Goal: Transaction & Acquisition: Purchase product/service

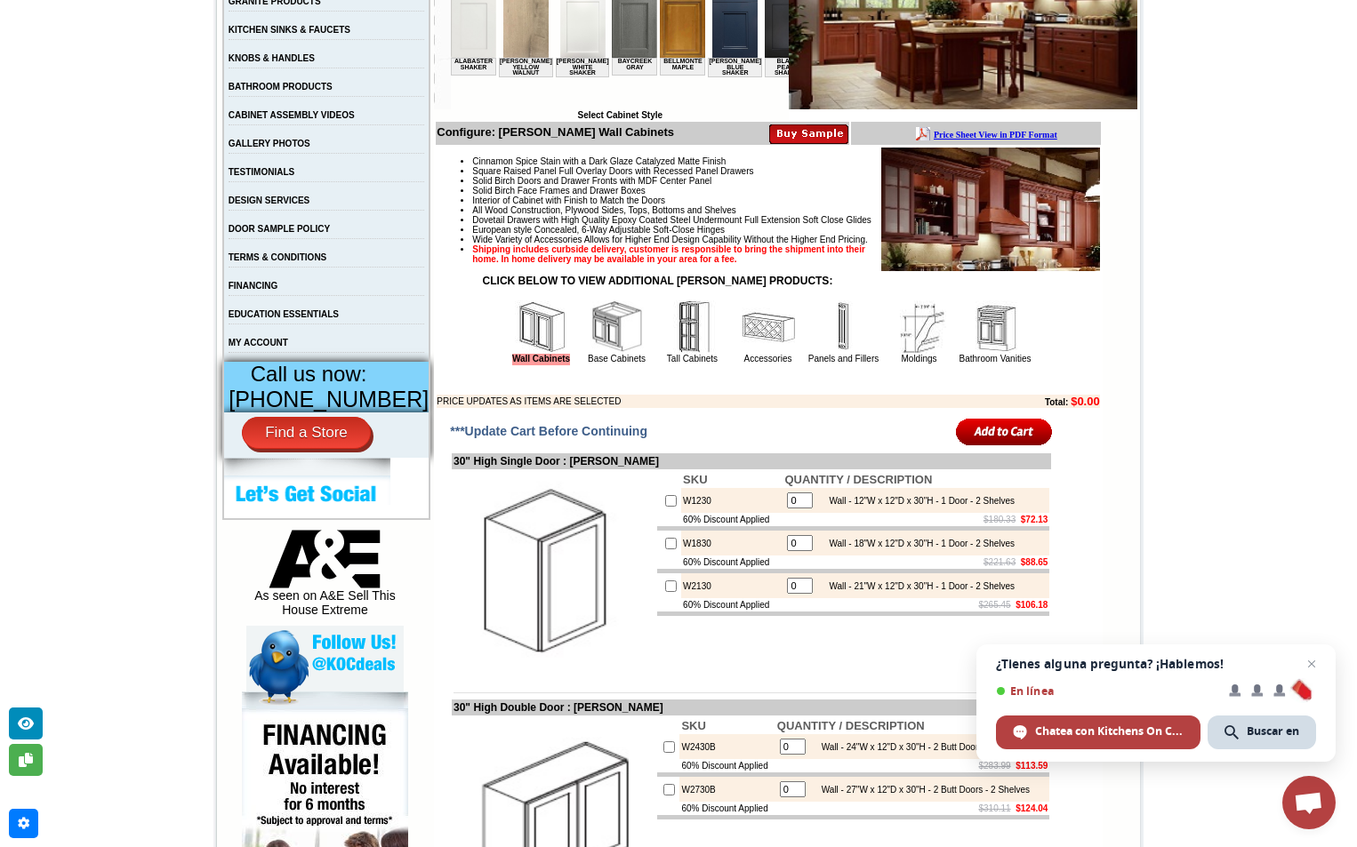
scroll to position [445, 0]
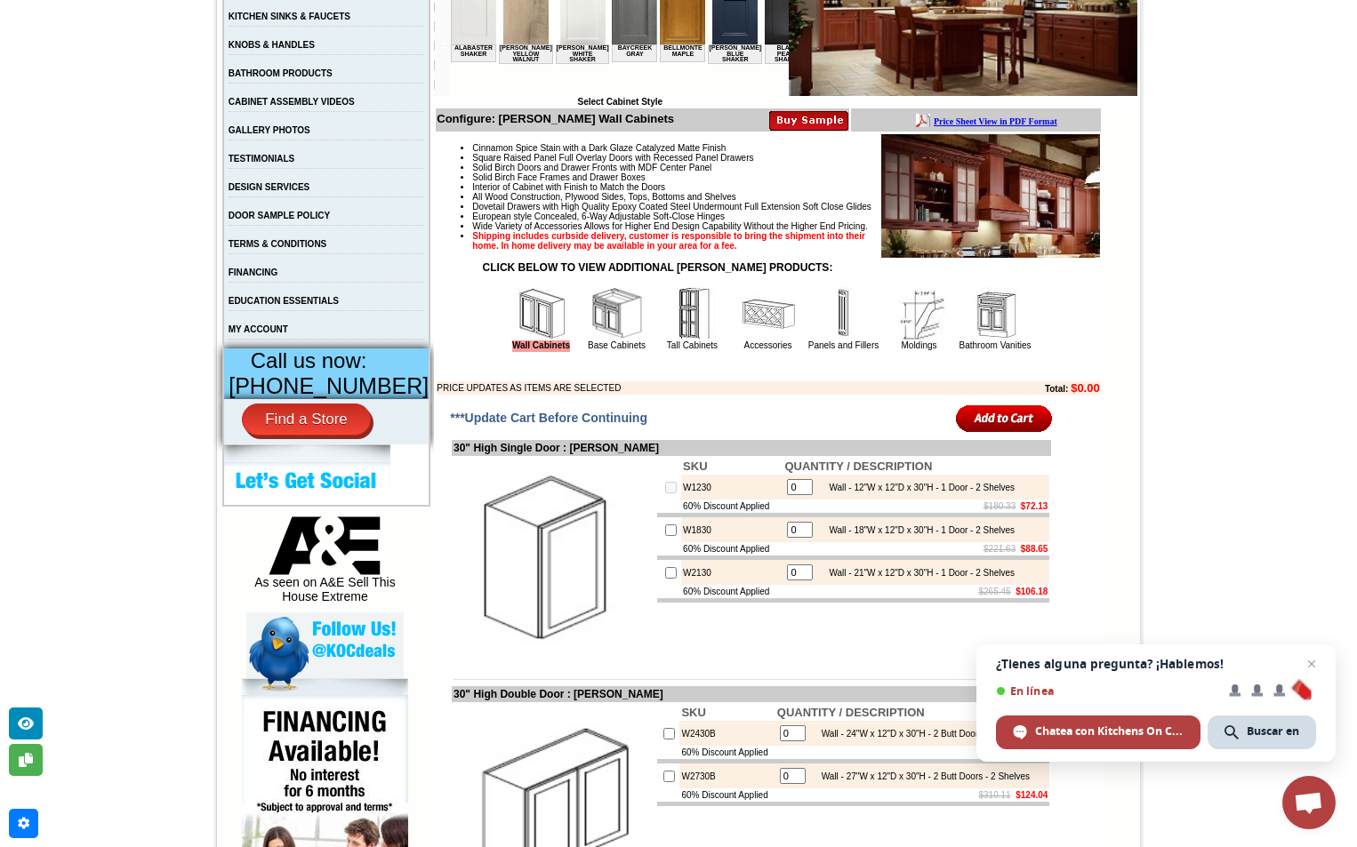
drag, startPoint x: 794, startPoint y: 527, endPoint x: 739, endPoint y: 534, distance: 55.6
click at [756, 500] on tr "W1230 0 Wall - 12"W x 12"D x 30"H - 1 Door - 2 Shelves" at bounding box center [853, 487] width 392 height 25
type input "5"
checkbox input "true"
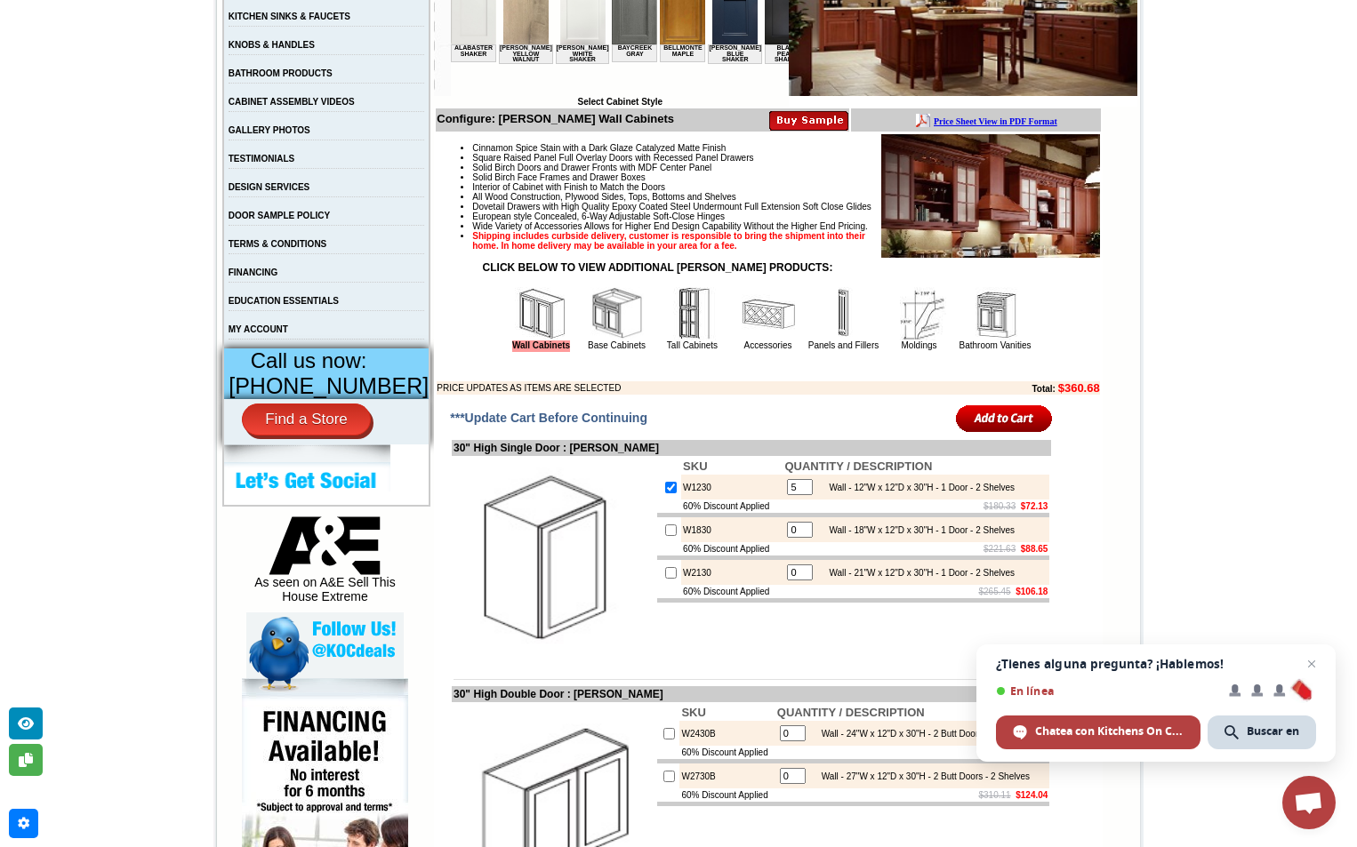
click at [981, 433] on input "image" at bounding box center [1004, 418] width 97 height 29
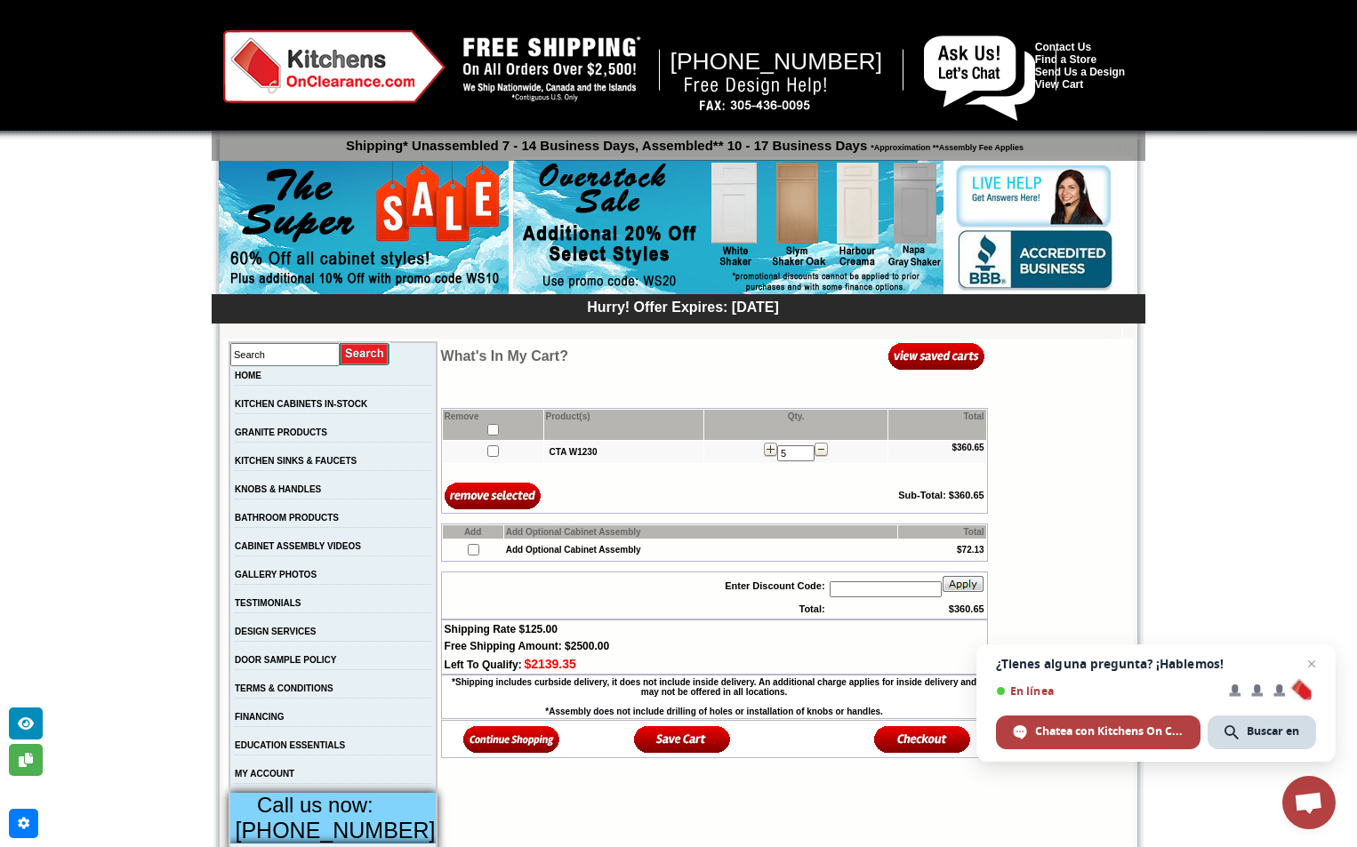
click at [891, 594] on input "text" at bounding box center [886, 590] width 112 height 16
paste input "WS40"
type input "WS40"
click at [960, 590] on img at bounding box center [963, 584] width 43 height 18
